Goal: Information Seeking & Learning: Compare options

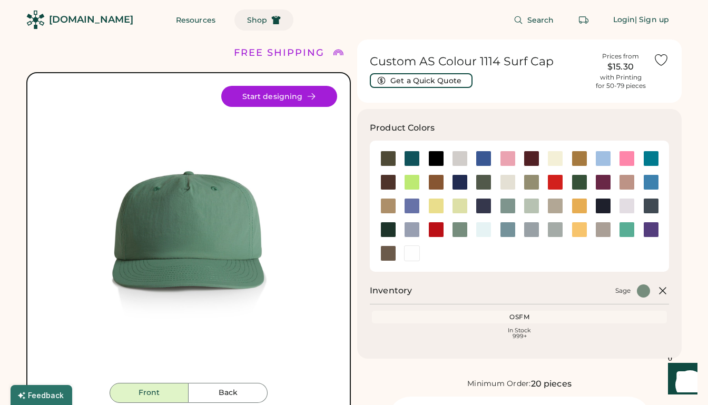
click at [271, 21] on icon at bounding box center [275, 19] width 9 height 9
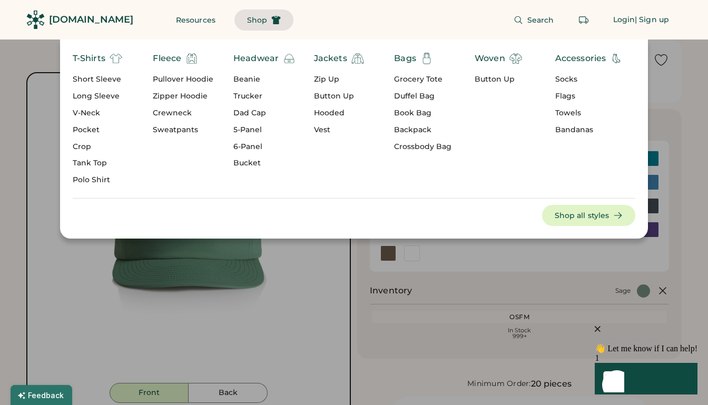
click at [97, 79] on div "Short Sleeve" at bounding box center [98, 79] width 50 height 11
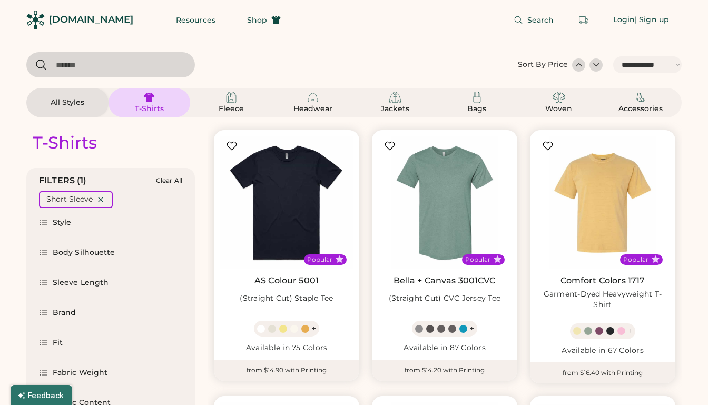
select select "*****"
select select "*"
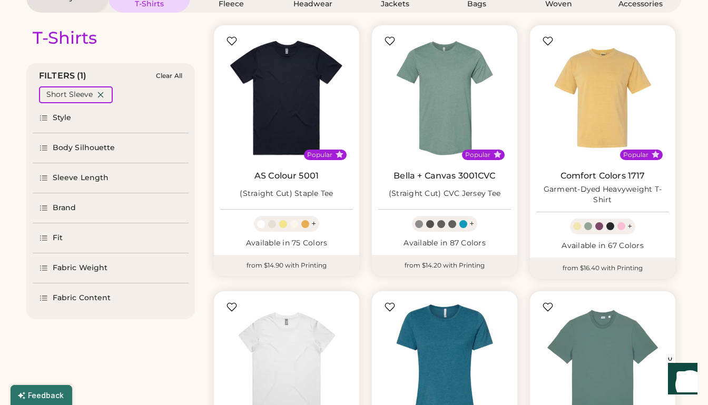
select select "*****"
select select "*"
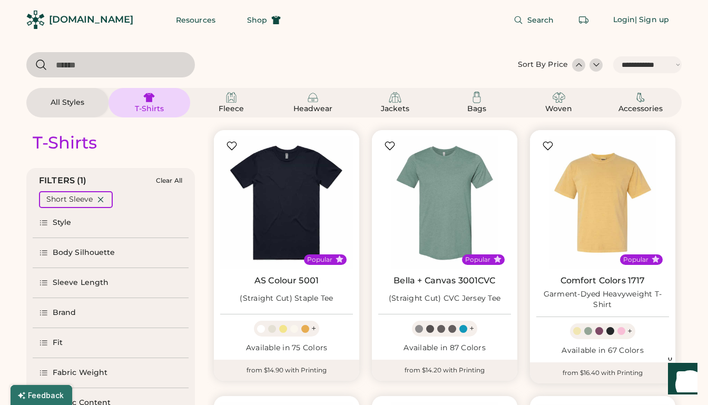
scroll to position [0, 0]
click at [594, 196] on img at bounding box center [603, 203] width 133 height 133
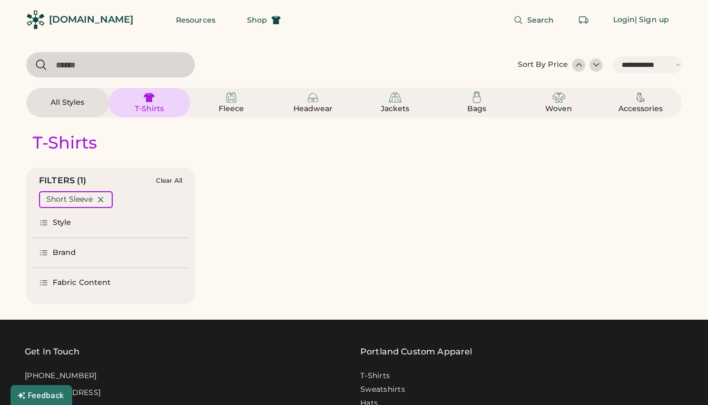
select select "*****"
select select "*"
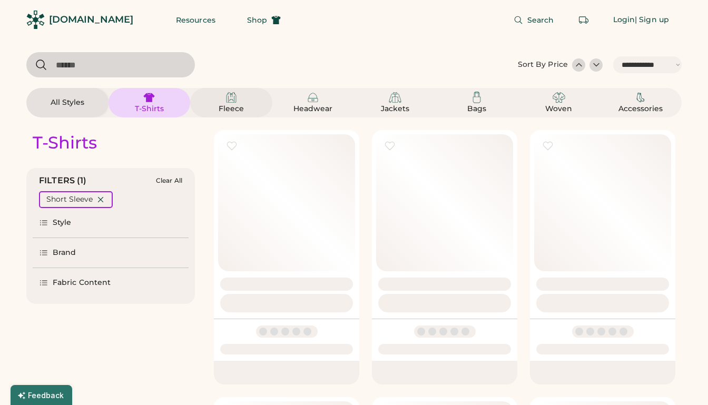
click at [232, 97] on img at bounding box center [231, 97] width 13 height 13
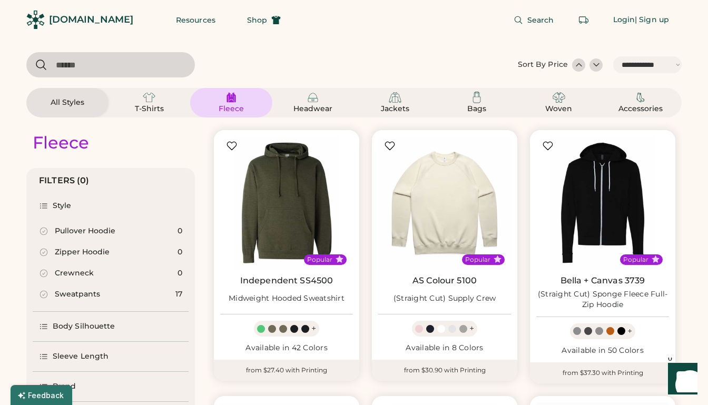
scroll to position [198, 0]
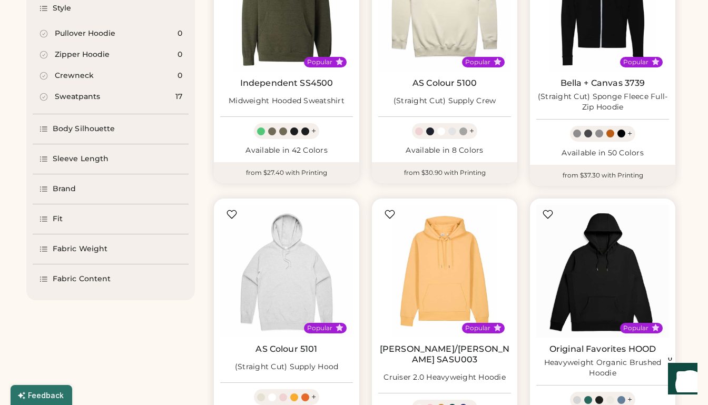
select select "*****"
select select "*"
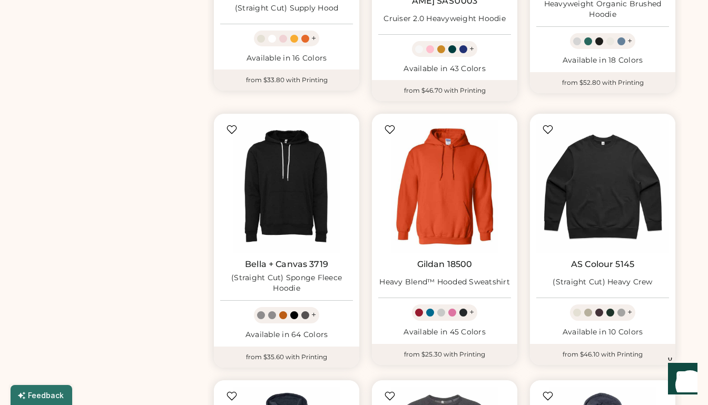
scroll to position [447, 0]
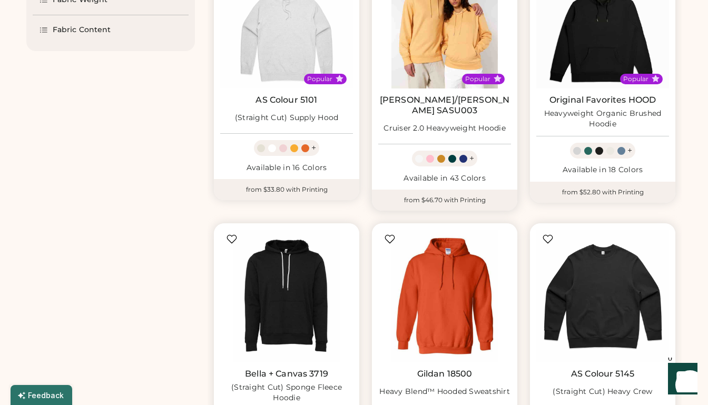
click at [464, 51] on img at bounding box center [444, 22] width 133 height 133
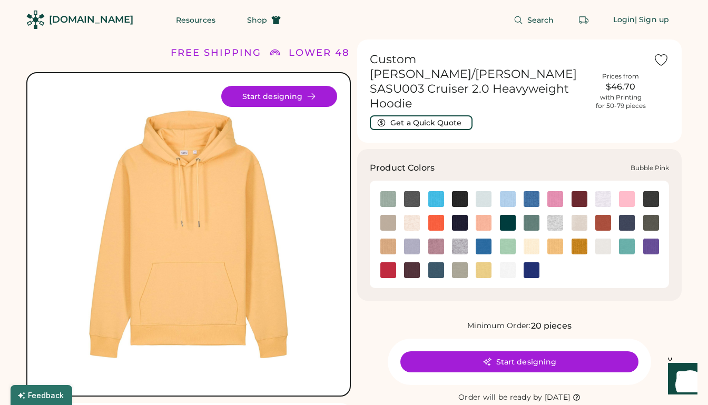
click at [562, 191] on img at bounding box center [556, 199] width 16 height 16
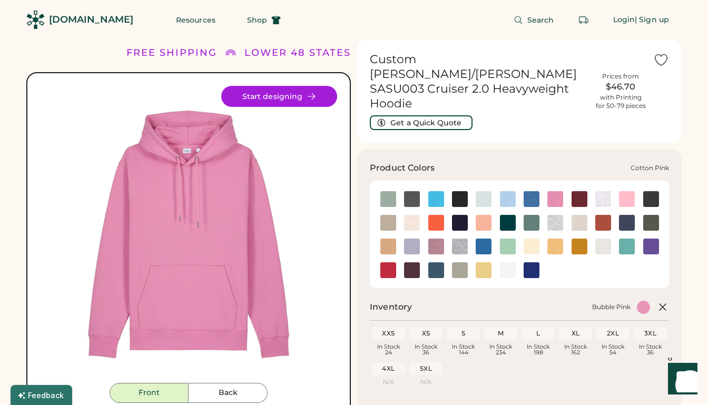
click at [630, 191] on img at bounding box center [627, 199] width 16 height 16
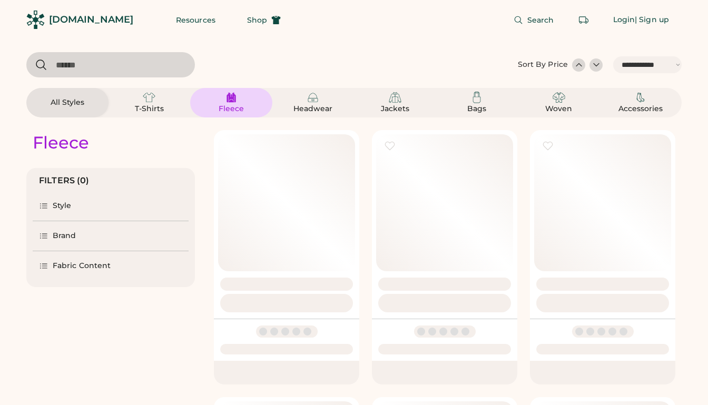
select select "*****"
select select "*"
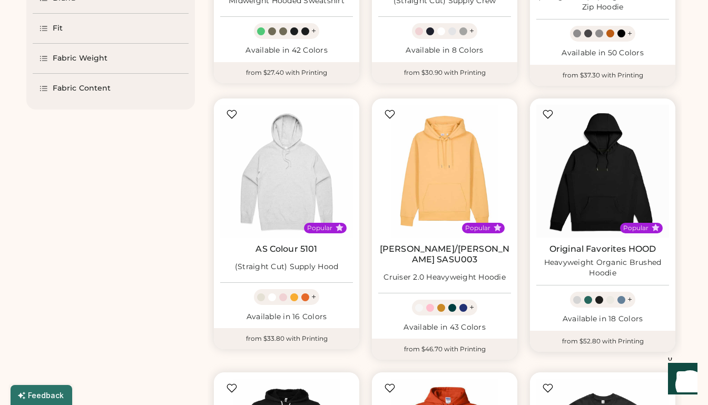
click at [596, 167] on img at bounding box center [603, 171] width 133 height 133
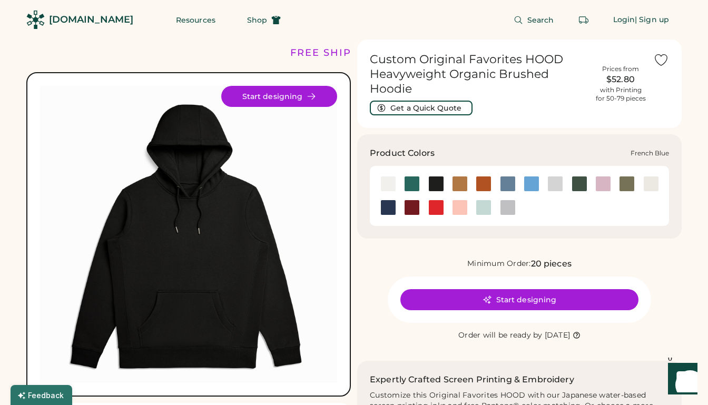
click at [527, 187] on div at bounding box center [532, 184] width 16 height 16
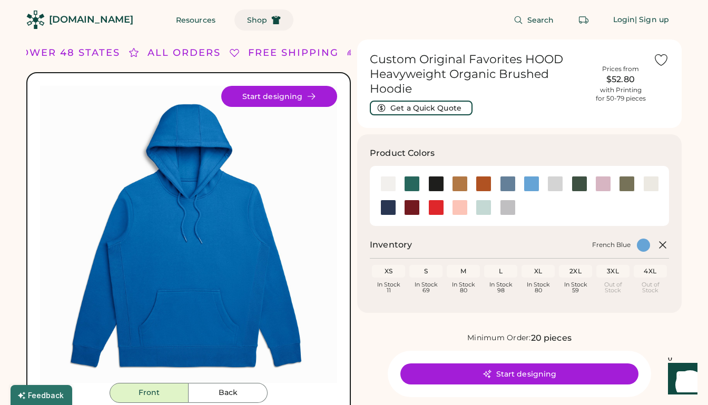
click at [271, 17] on icon at bounding box center [275, 19] width 9 height 9
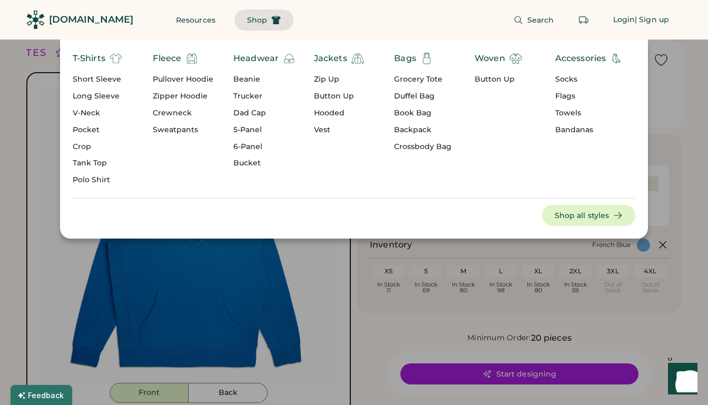
click at [251, 59] on div "Headwear" at bounding box center [256, 58] width 45 height 13
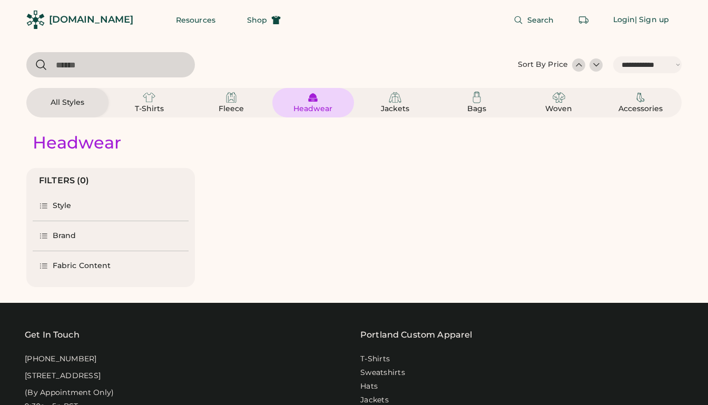
select select "*****"
select select "*"
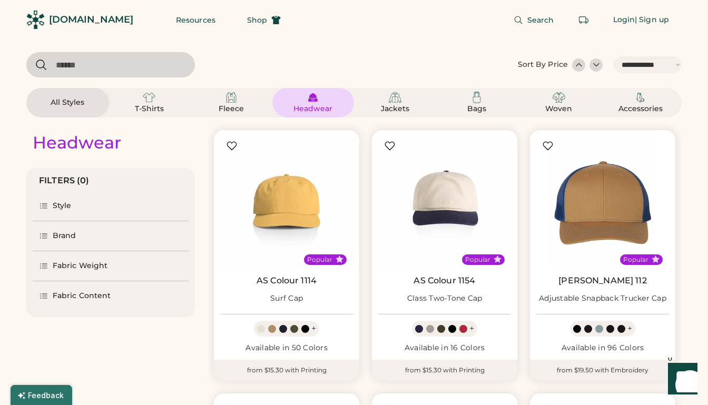
scroll to position [152, 0]
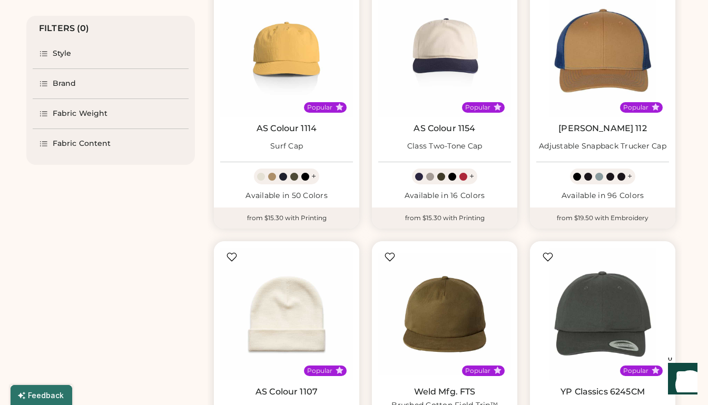
select select "*****"
select select "*"
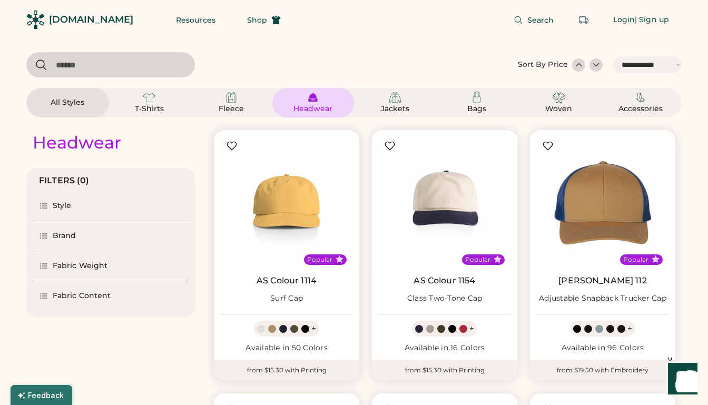
scroll to position [-1, 0]
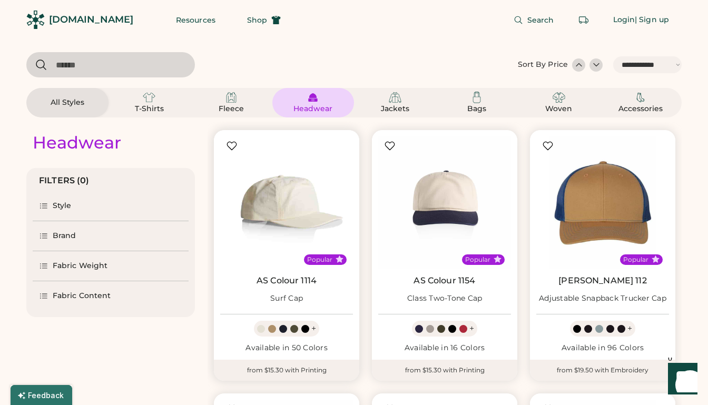
click at [294, 211] on img at bounding box center [286, 203] width 133 height 133
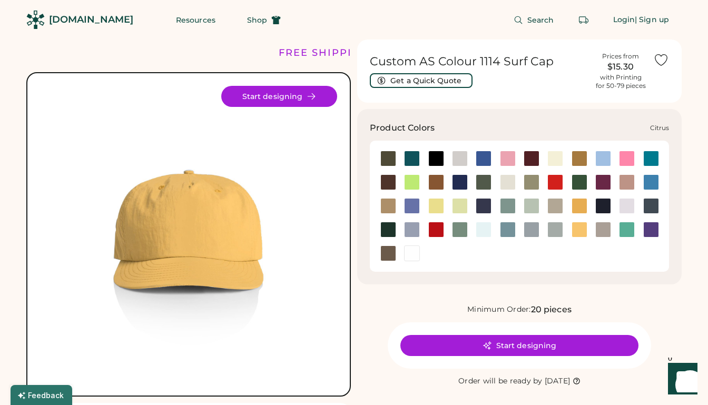
click at [414, 178] on div at bounding box center [412, 182] width 16 height 16
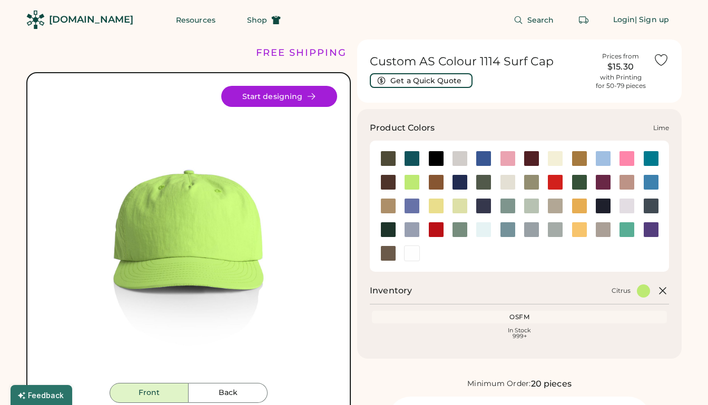
click at [464, 201] on div at bounding box center [460, 206] width 16 height 16
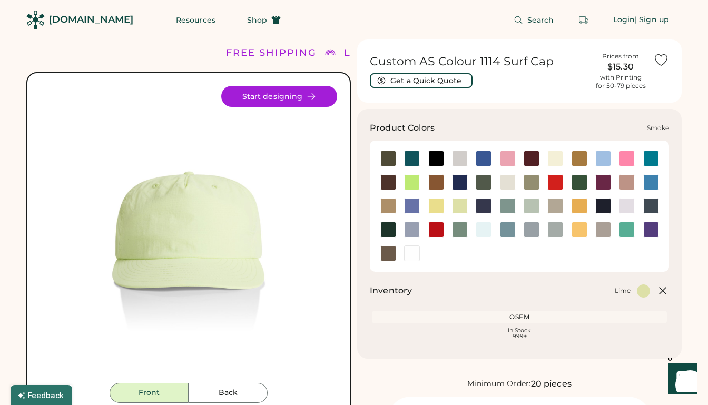
click at [531, 228] on div at bounding box center [532, 230] width 16 height 16
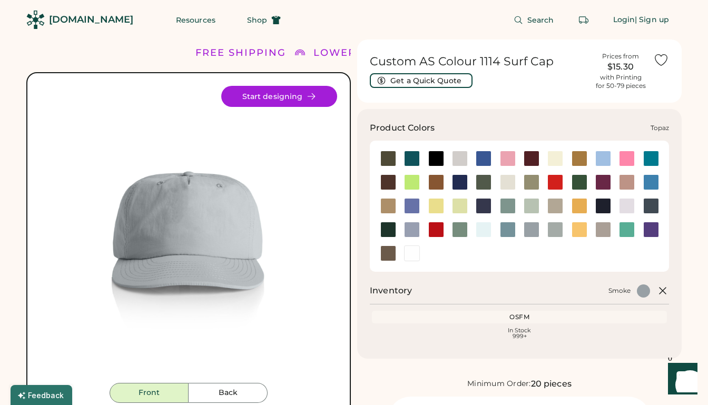
click at [623, 228] on div at bounding box center [627, 230] width 16 height 16
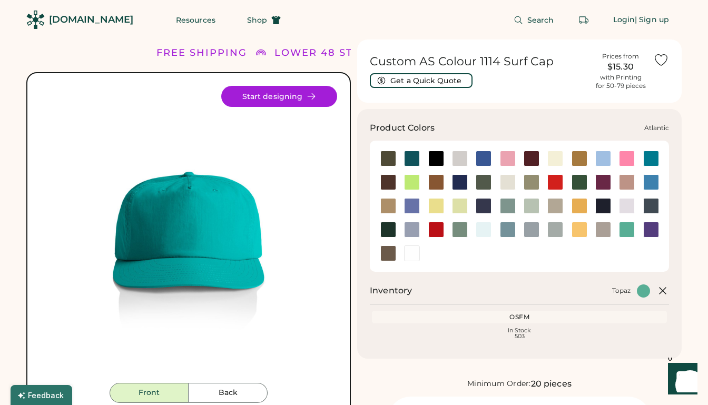
click at [412, 153] on div at bounding box center [412, 159] width 16 height 16
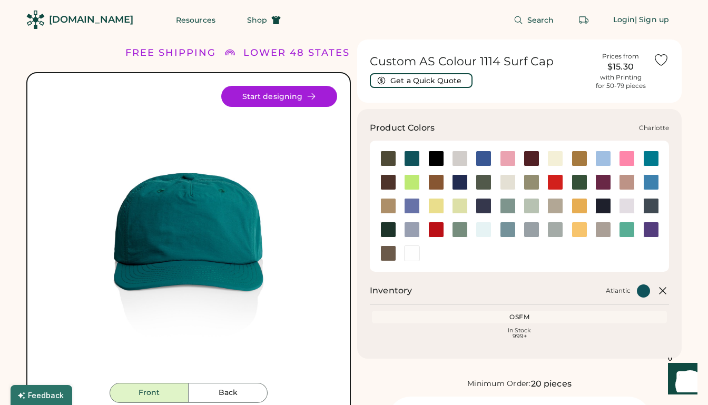
click at [646, 157] on div at bounding box center [652, 159] width 16 height 16
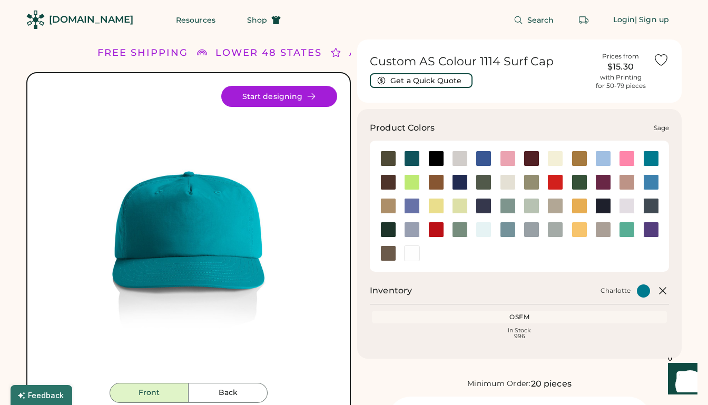
click at [462, 232] on div at bounding box center [460, 230] width 16 height 16
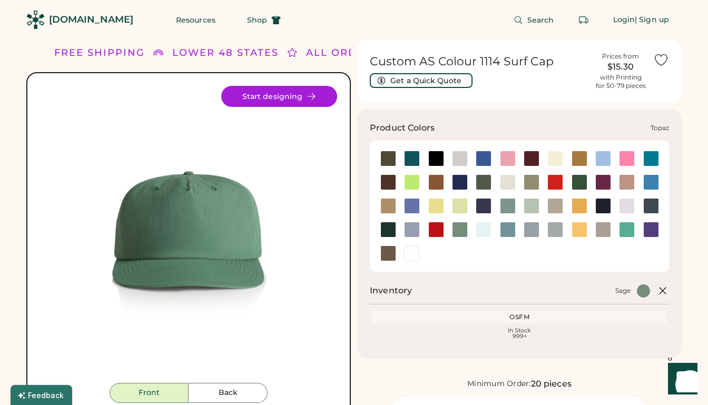
click at [627, 230] on div at bounding box center [627, 230] width 16 height 16
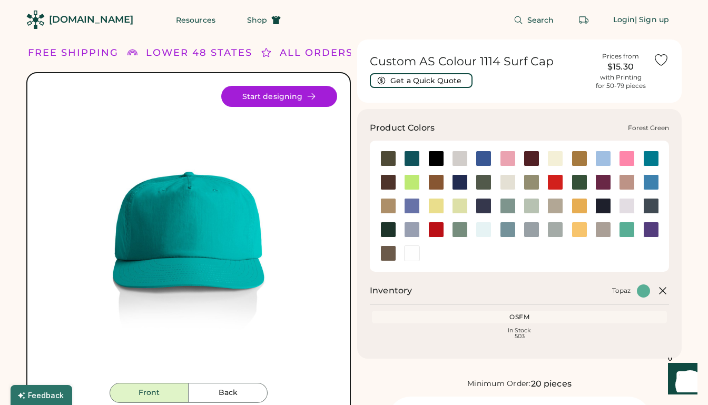
click at [578, 182] on div at bounding box center [580, 182] width 16 height 16
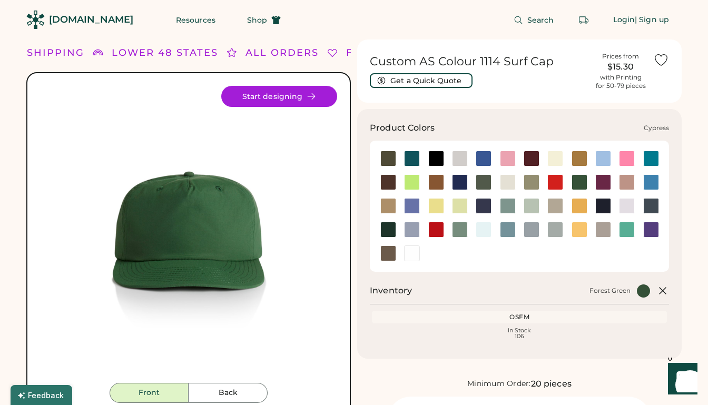
click at [484, 189] on div at bounding box center [484, 182] width 16 height 16
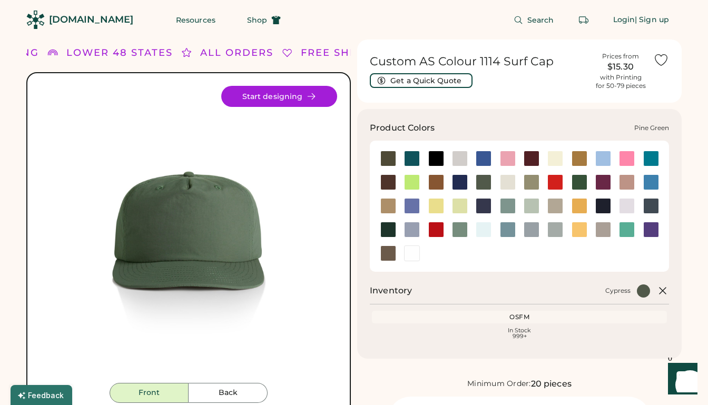
click at [389, 228] on div at bounding box center [389, 230] width 16 height 16
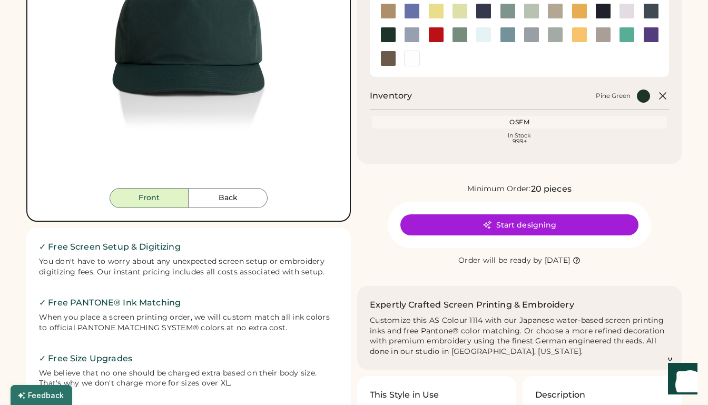
scroll to position [202, 0]
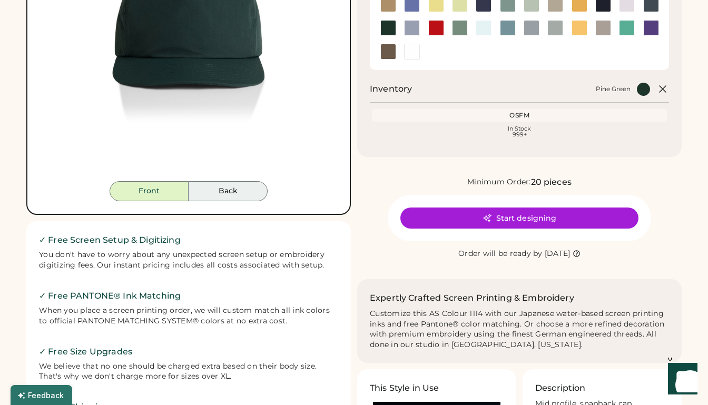
click at [249, 190] on button "Back" at bounding box center [228, 191] width 79 height 20
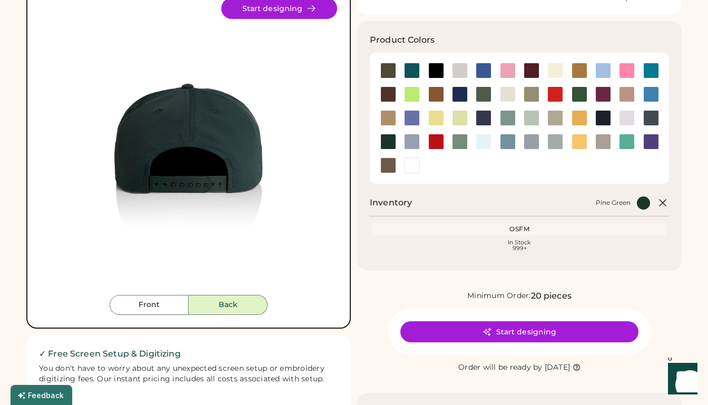
scroll to position [88, 0]
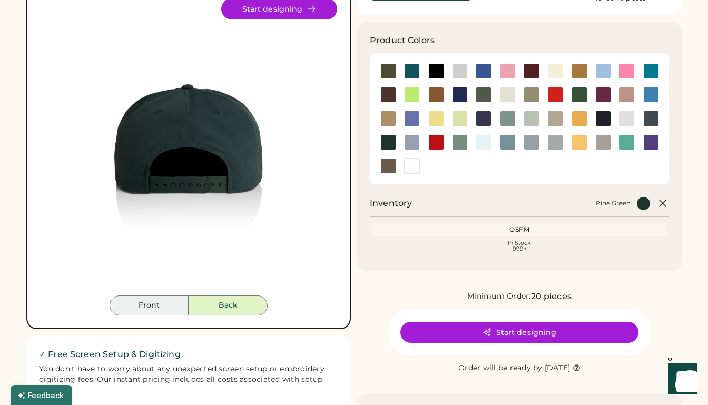
click at [170, 307] on button "Front" at bounding box center [149, 306] width 79 height 20
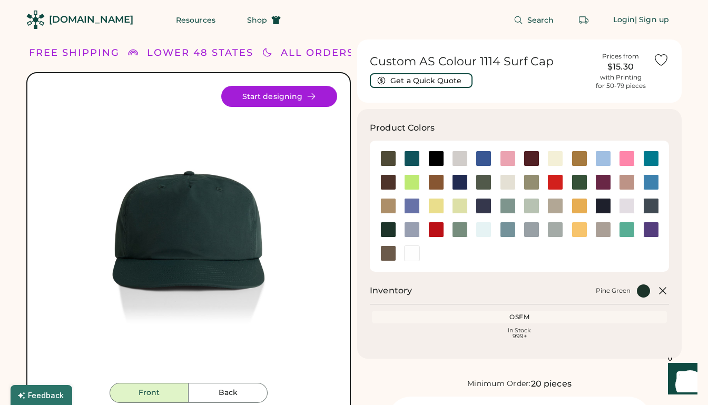
scroll to position [0, 0]
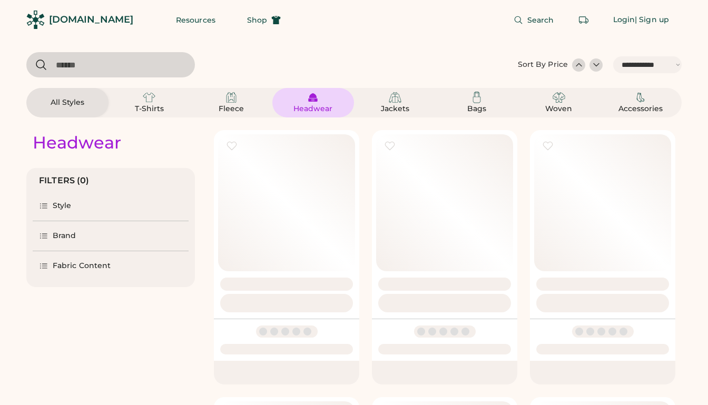
select select "*****"
select select "*"
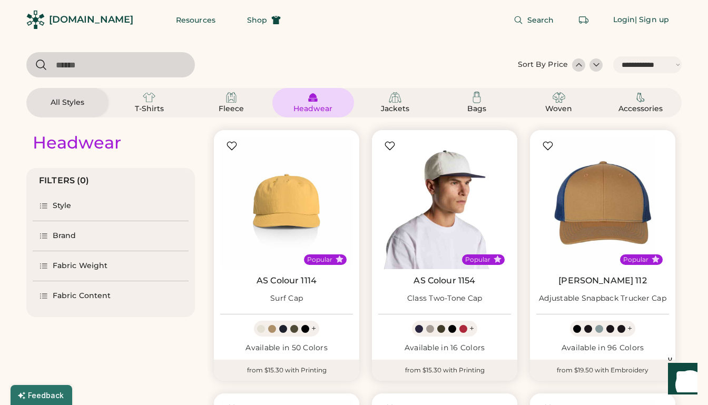
click at [456, 238] on img at bounding box center [444, 203] width 133 height 133
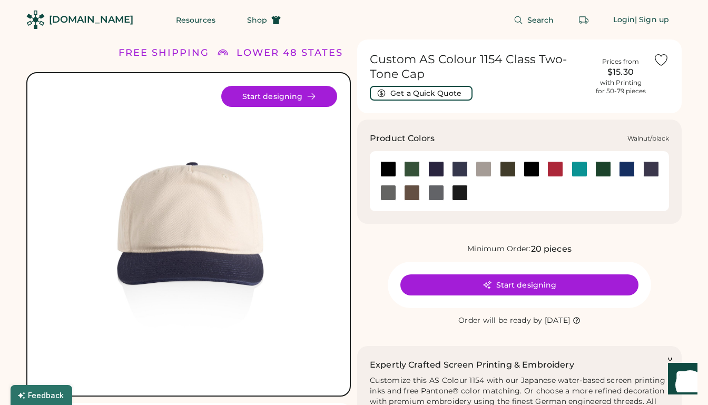
click at [464, 195] on div at bounding box center [460, 193] width 16 height 16
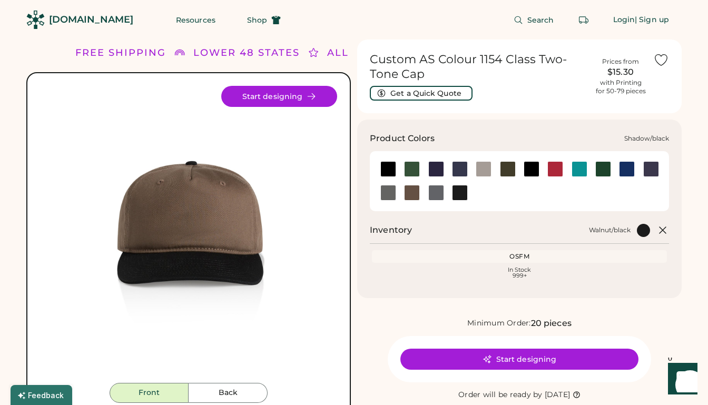
click at [440, 195] on div at bounding box center [437, 193] width 16 height 16
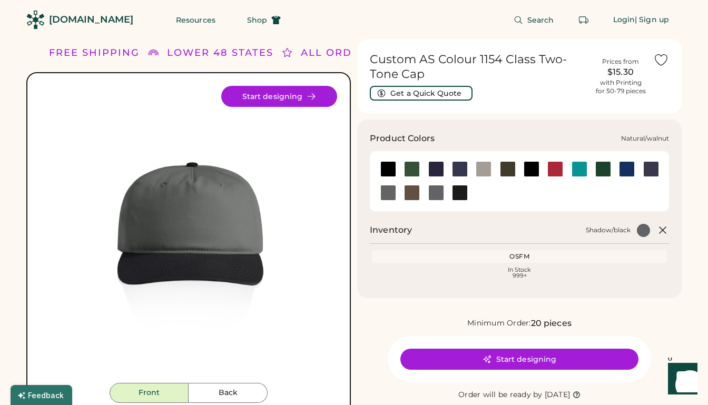
click at [409, 195] on div at bounding box center [412, 193] width 16 height 16
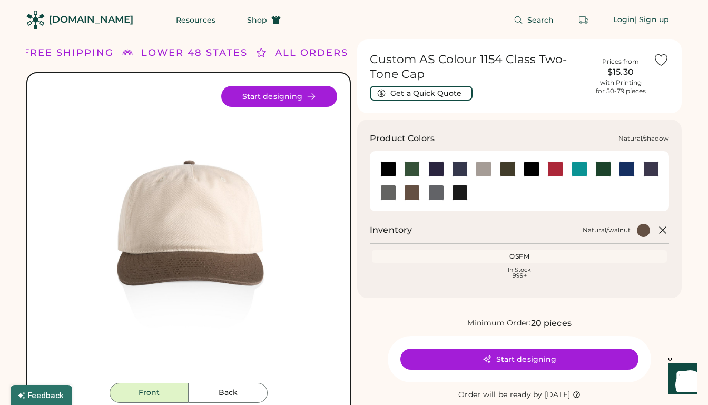
click at [388, 197] on div at bounding box center [389, 193] width 16 height 16
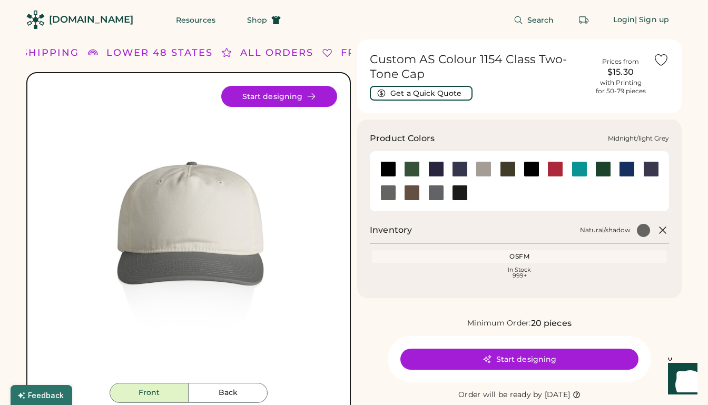
click at [481, 169] on div at bounding box center [484, 169] width 16 height 16
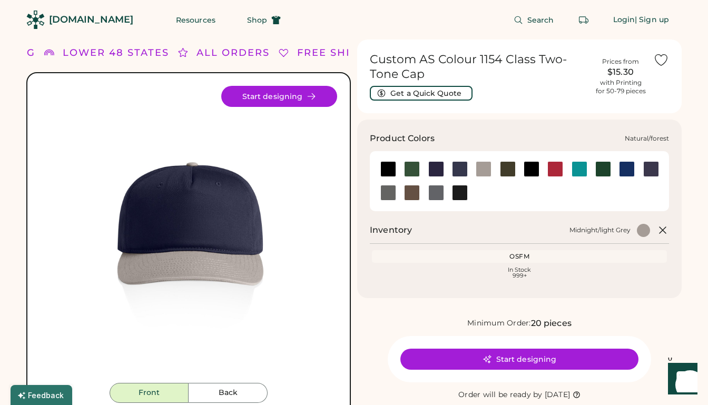
click at [610, 171] on div at bounding box center [604, 169] width 16 height 16
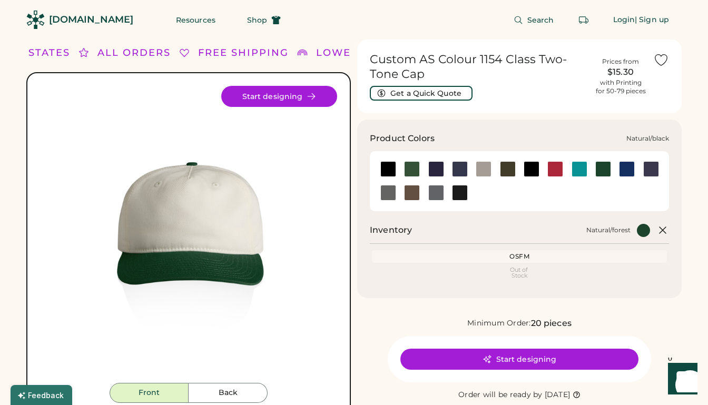
click at [530, 167] on div at bounding box center [532, 169] width 16 height 16
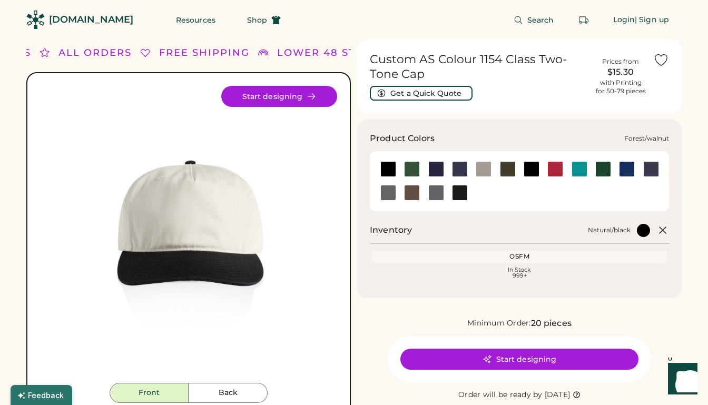
click at [414, 169] on div at bounding box center [412, 169] width 16 height 16
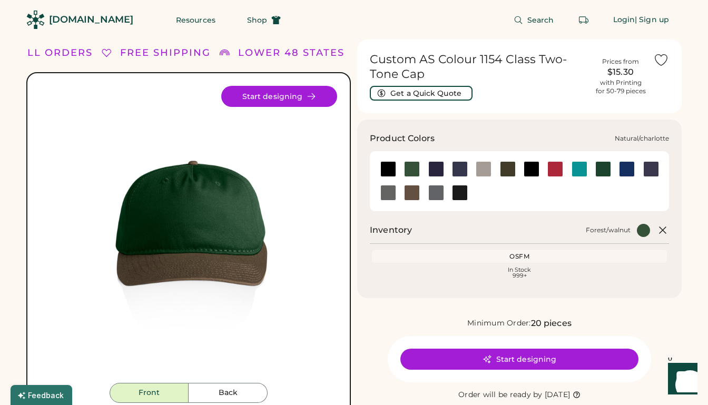
click at [580, 168] on div at bounding box center [580, 169] width 16 height 16
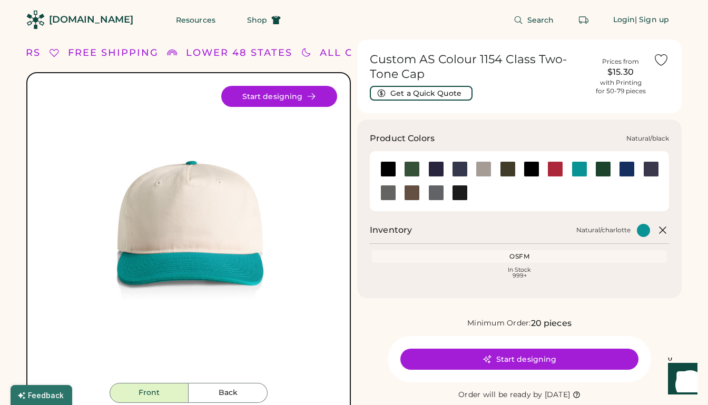
click at [532, 171] on div at bounding box center [532, 169] width 16 height 16
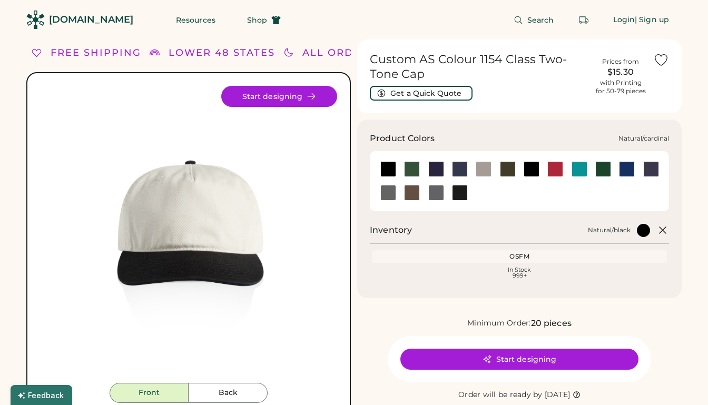
click at [559, 171] on div at bounding box center [556, 169] width 16 height 16
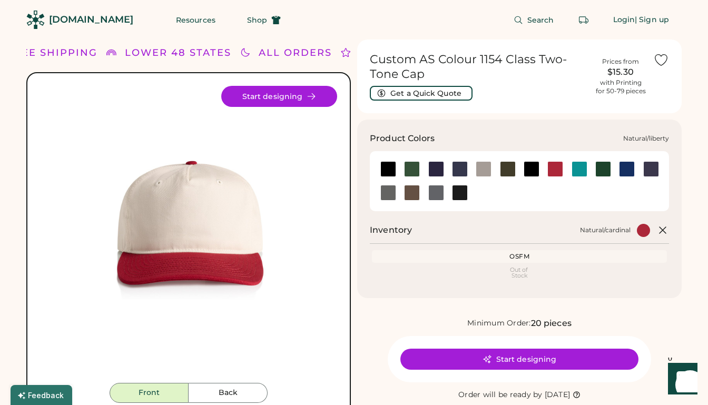
click at [629, 170] on div at bounding box center [627, 169] width 16 height 16
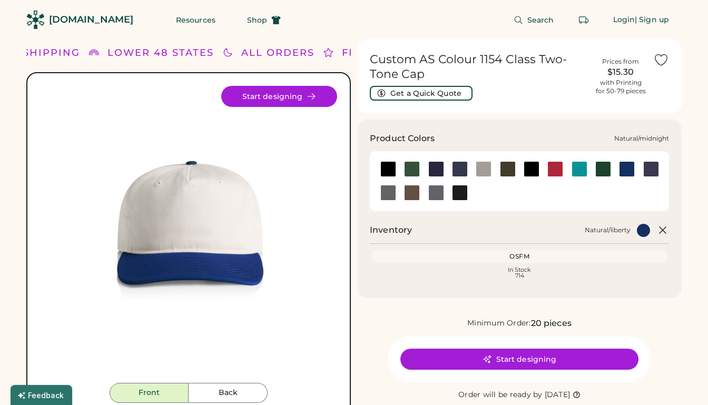
click at [648, 170] on div at bounding box center [652, 169] width 16 height 16
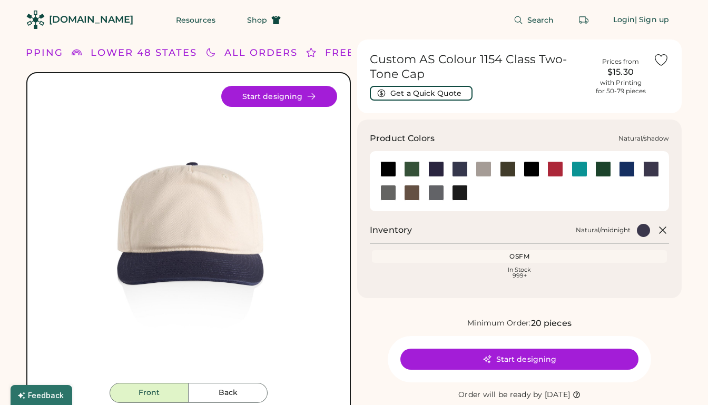
click at [386, 190] on div at bounding box center [389, 193] width 16 height 16
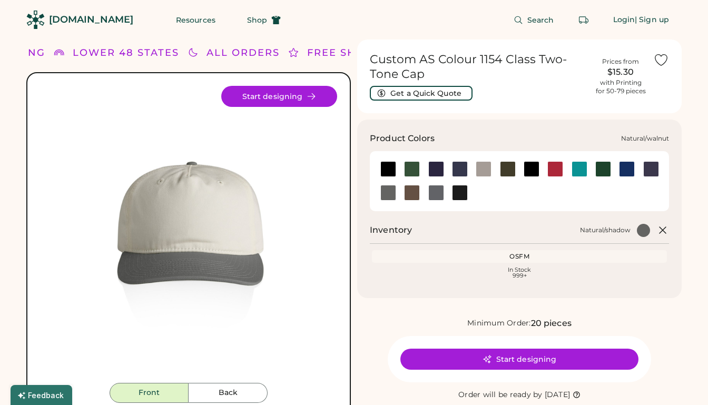
click at [405, 192] on div at bounding box center [412, 193] width 16 height 16
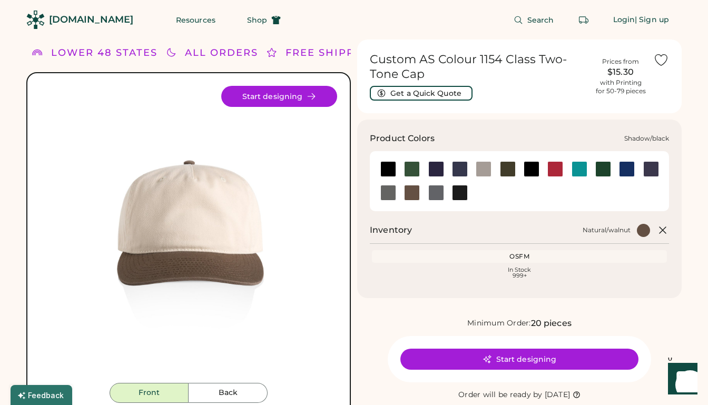
click at [435, 199] on div at bounding box center [437, 193] width 16 height 16
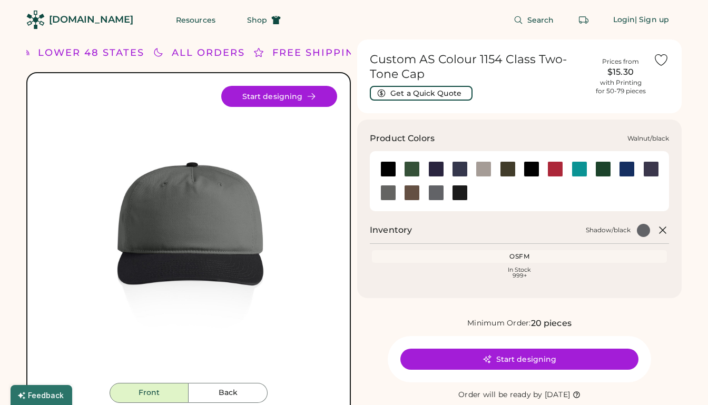
click at [450, 199] on div at bounding box center [460, 193] width 24 height 16
click at [458, 197] on div at bounding box center [460, 193] width 16 height 16
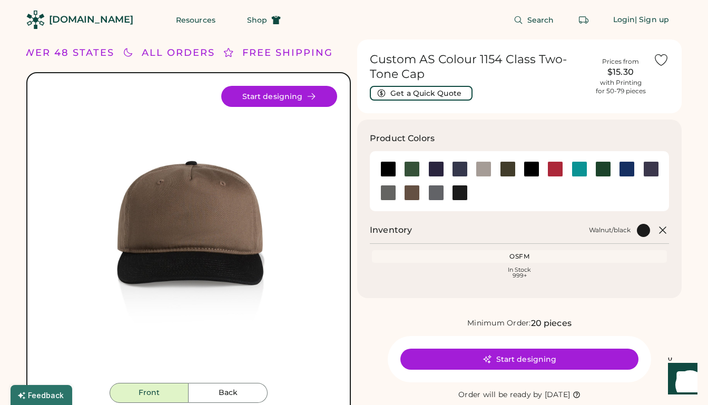
click at [606, 161] on div at bounding box center [604, 169] width 16 height 16
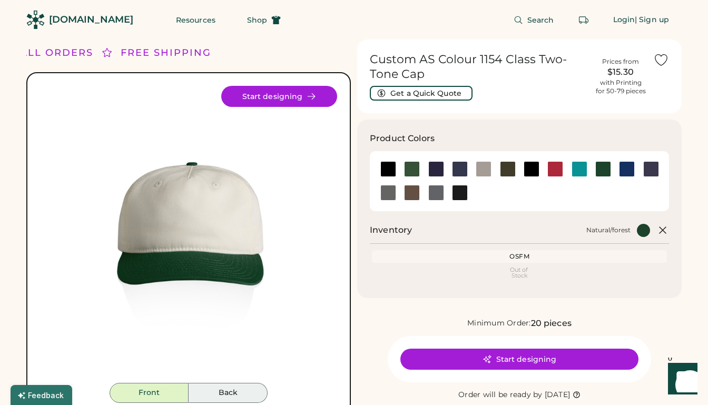
click at [252, 389] on button "Back" at bounding box center [228, 393] width 79 height 20
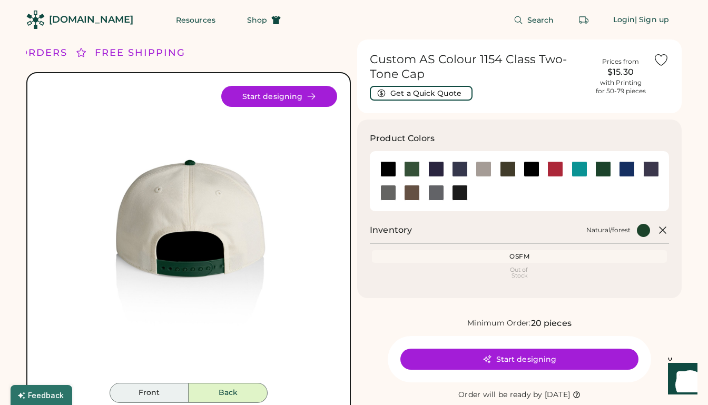
click at [165, 394] on button "Front" at bounding box center [149, 393] width 79 height 20
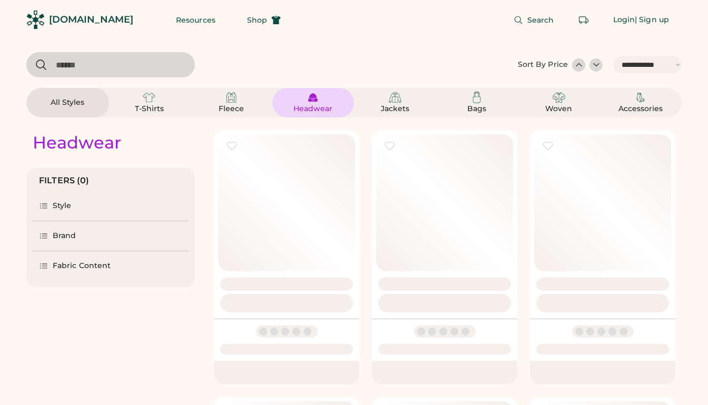
select select "*****"
select select "*"
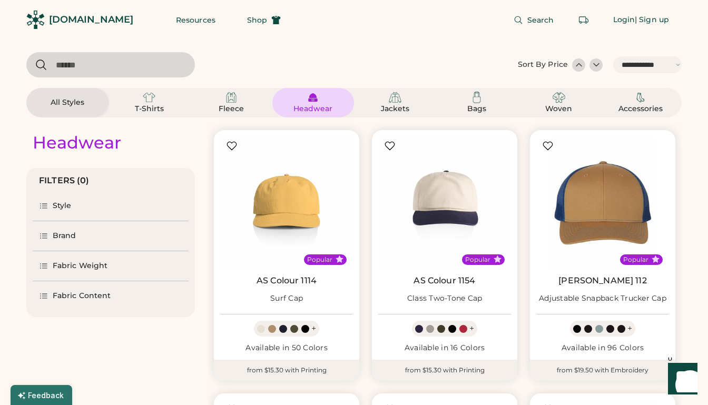
scroll to position [170, 0]
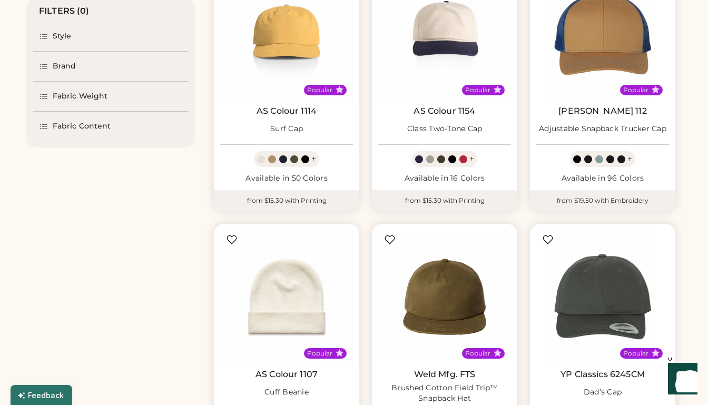
select select "*****"
select select "*"
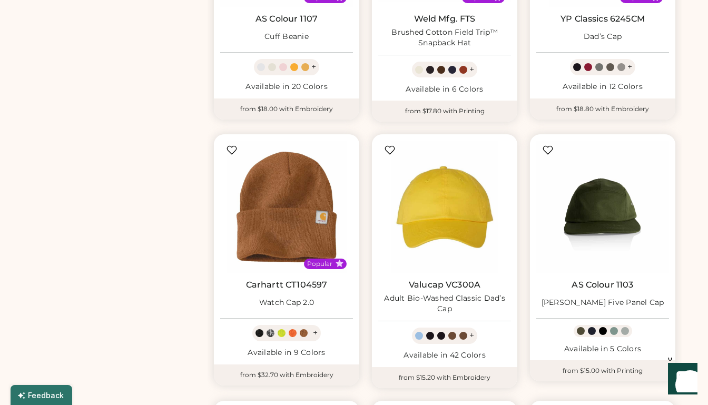
scroll to position [726, 0]
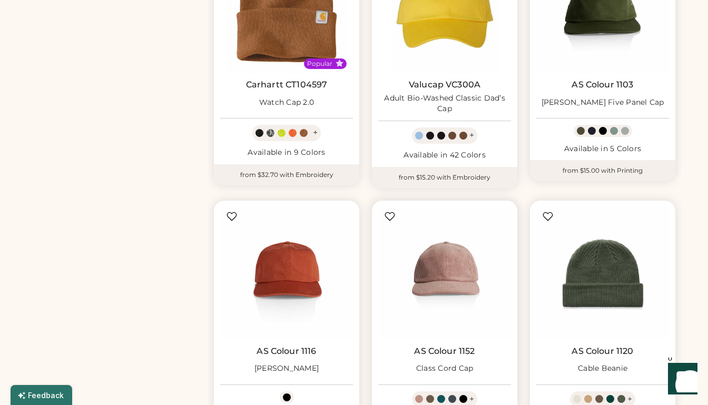
click at [482, 310] on img at bounding box center [444, 273] width 133 height 133
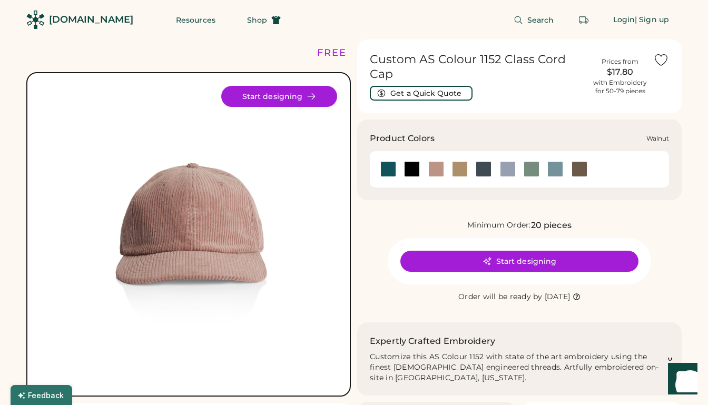
click at [586, 170] on div at bounding box center [580, 169] width 16 height 16
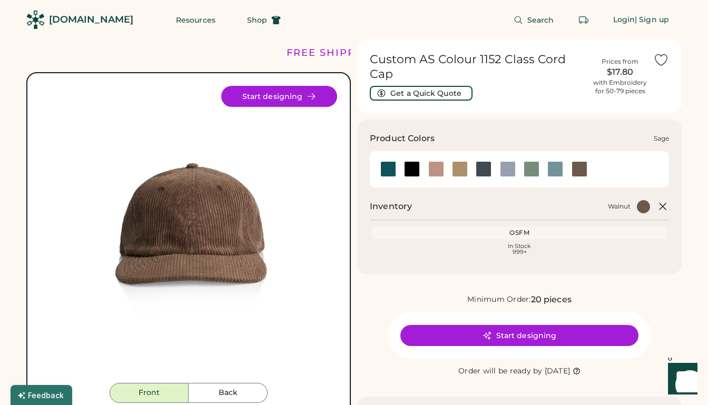
click at [535, 169] on div at bounding box center [532, 169] width 16 height 16
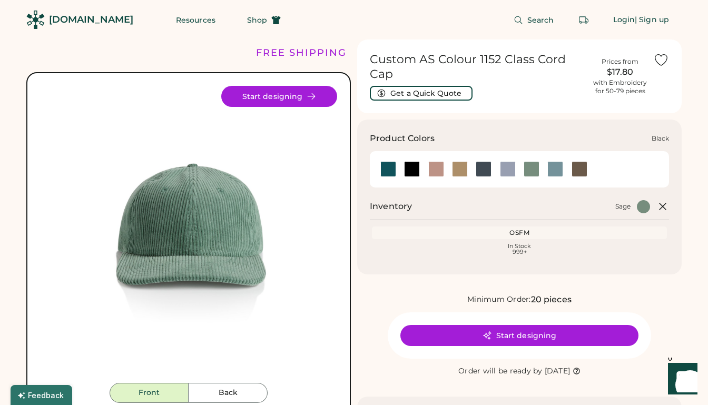
click at [413, 174] on div at bounding box center [412, 169] width 16 height 16
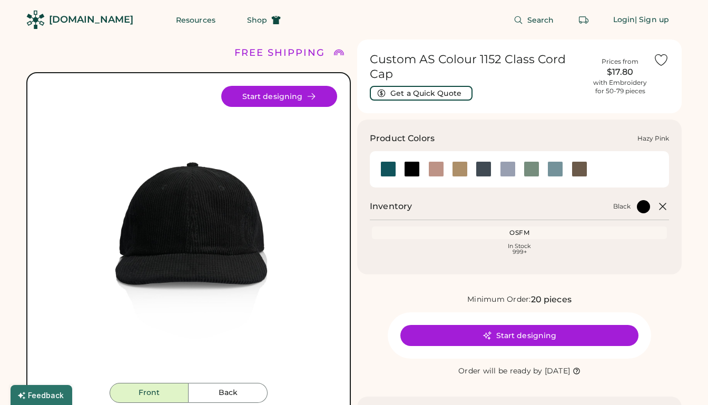
click at [439, 170] on div at bounding box center [437, 169] width 16 height 16
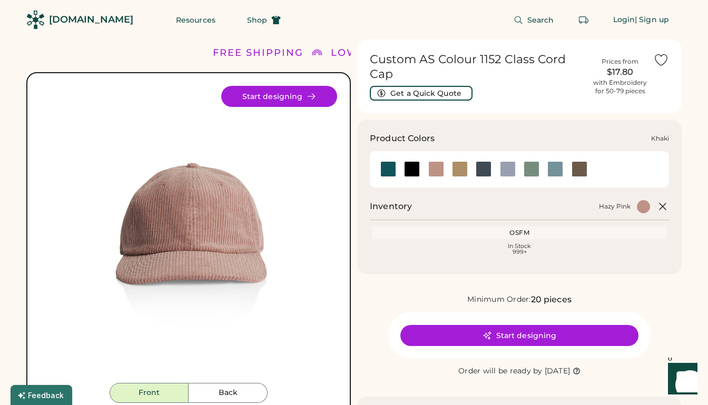
click at [460, 170] on div at bounding box center [460, 169] width 16 height 16
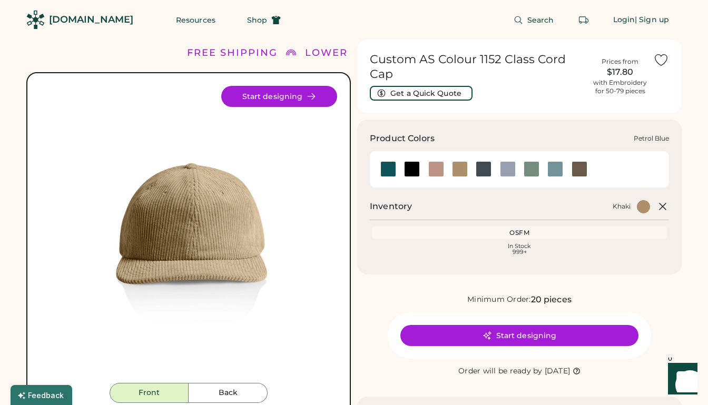
click at [489, 171] on div at bounding box center [484, 169] width 16 height 16
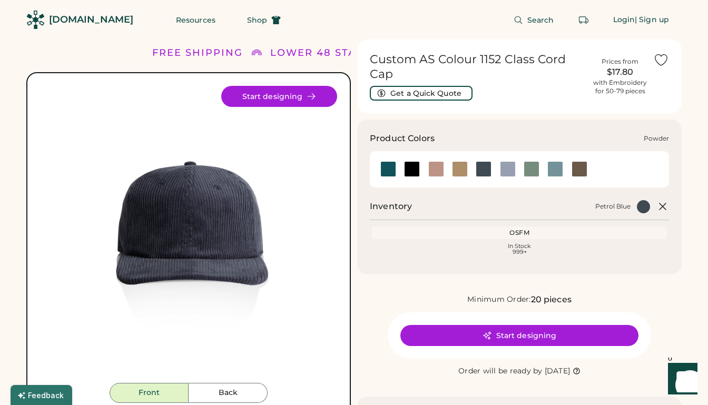
click at [507, 170] on div at bounding box center [508, 169] width 16 height 16
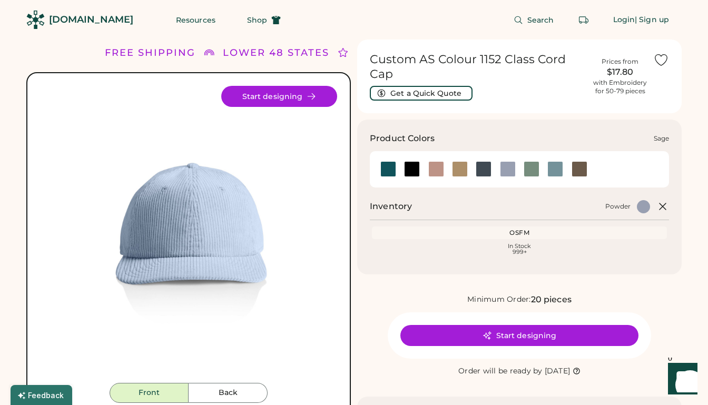
click at [530, 170] on div at bounding box center [532, 169] width 16 height 16
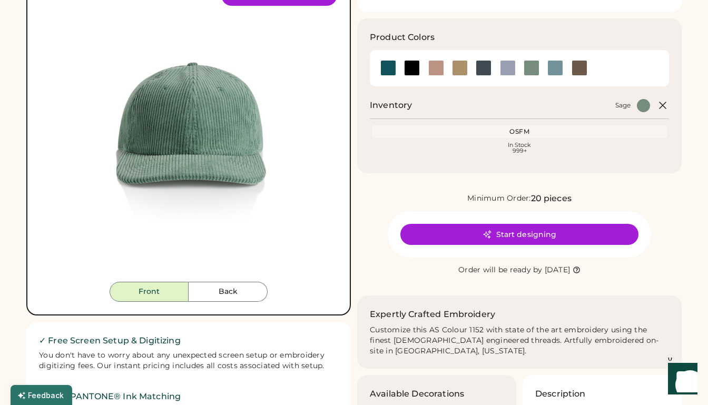
scroll to position [169, 0]
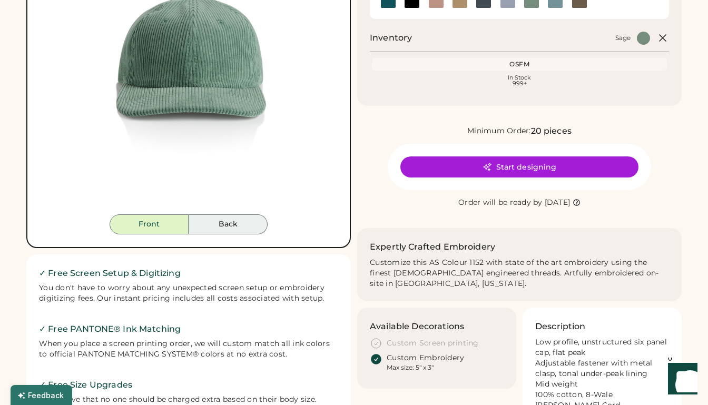
click at [251, 228] on button "Back" at bounding box center [228, 225] width 79 height 20
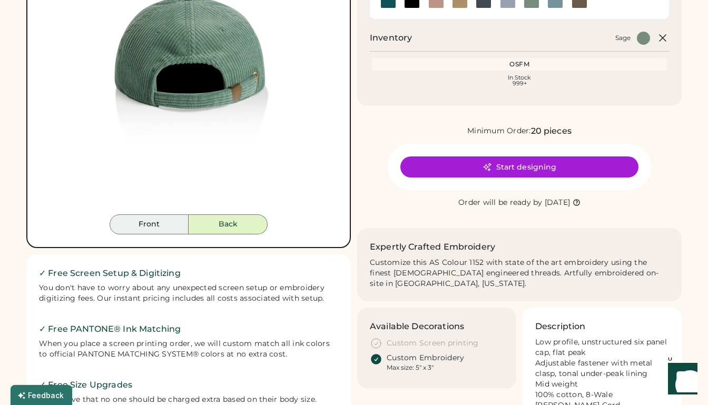
click at [173, 232] on button "Front" at bounding box center [149, 225] width 79 height 20
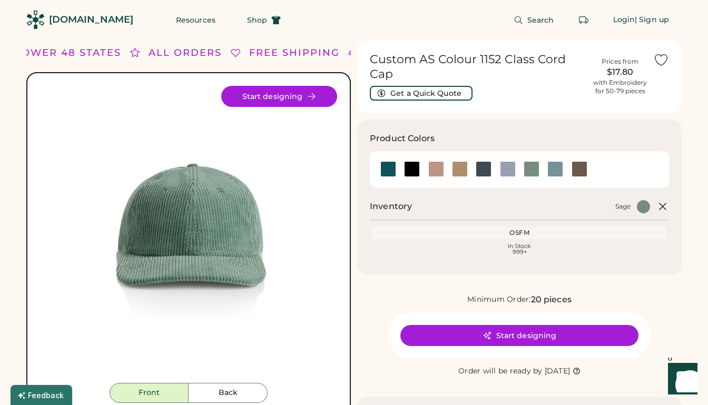
scroll to position [0, 0]
click at [393, 2] on div "Search Login | Sign up" at bounding box center [488, 20] width 388 height 40
